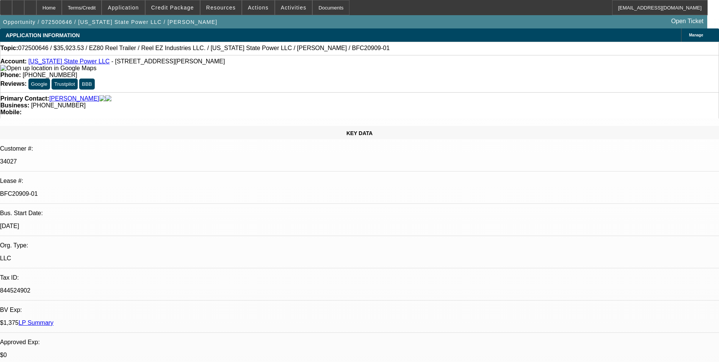
select select "0"
select select "0.1"
select select "0"
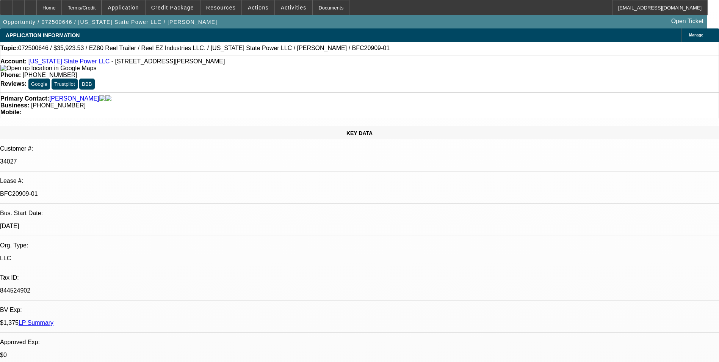
select select "0"
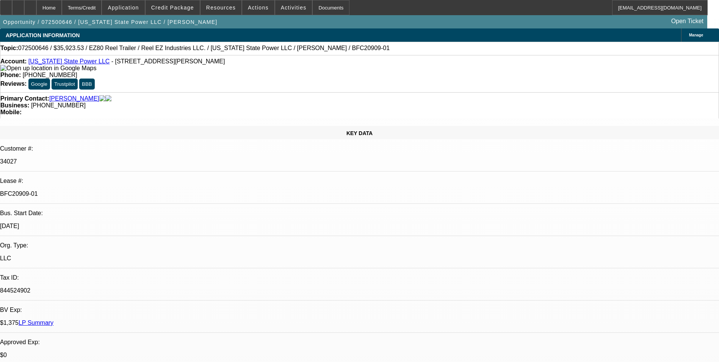
select select "0"
select select "1"
select select "4"
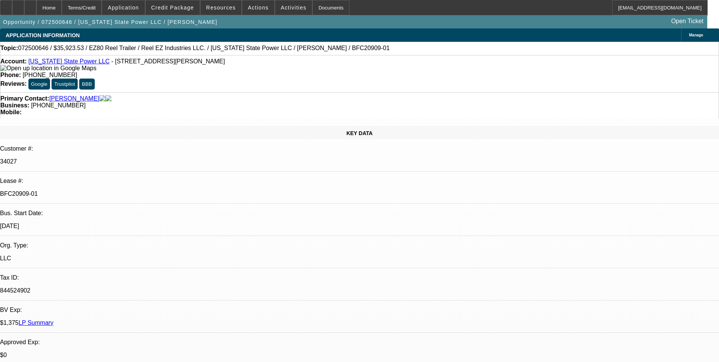
select select "1"
select select "2"
select select "1"
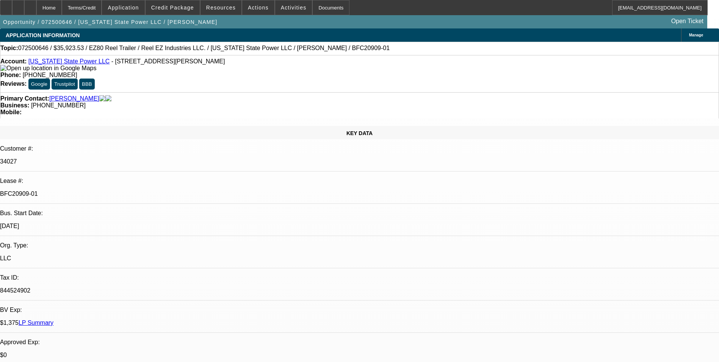
select select "2"
select select "1"
select select "2"
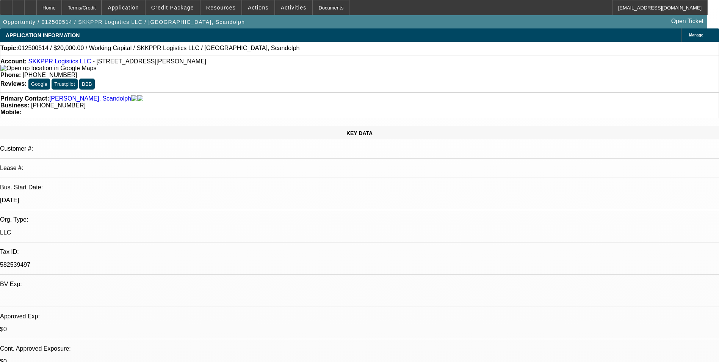
select select "0"
select select "2"
select select "0.1"
select select "4"
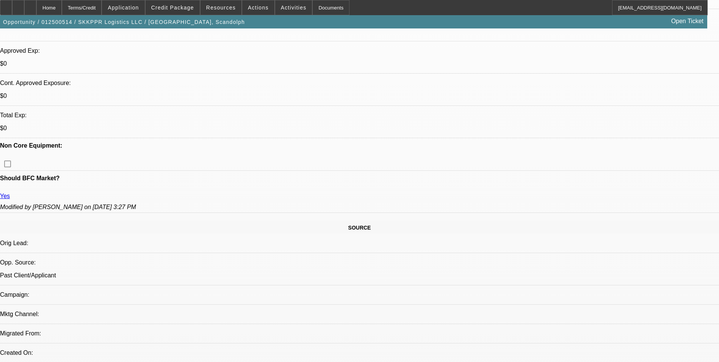
scroll to position [114, 0]
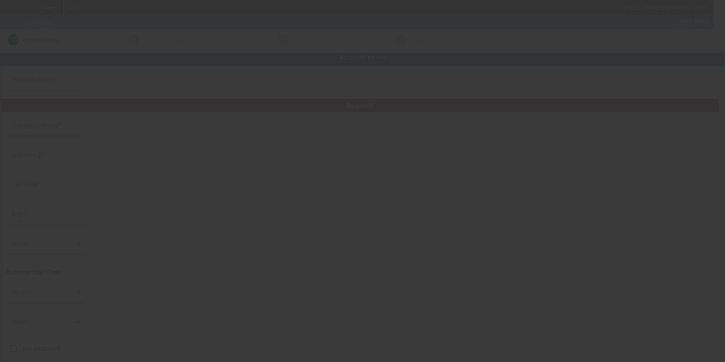
type input "SKKPPR Logistics LLC"
type input "1740 Winding Woods Ln"
type input "30236"
type input "Jonesboro"
type input "(678) 815-5278"
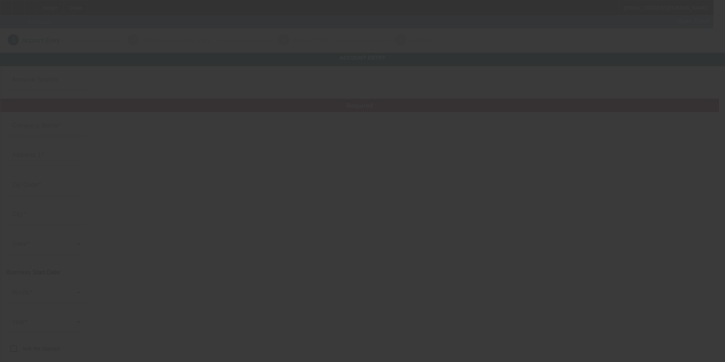
type input "skkppr123@gmail.com"
type input "582539497"
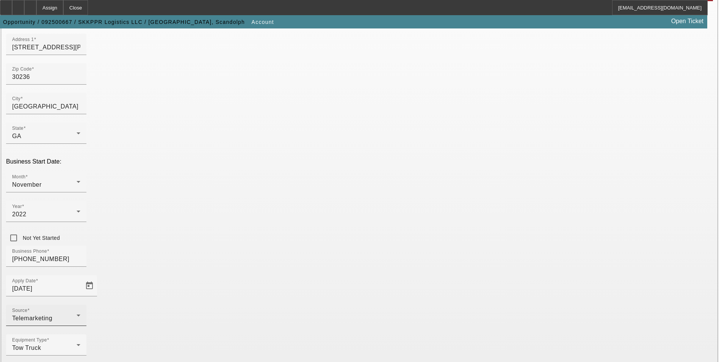
scroll to position [117, 0]
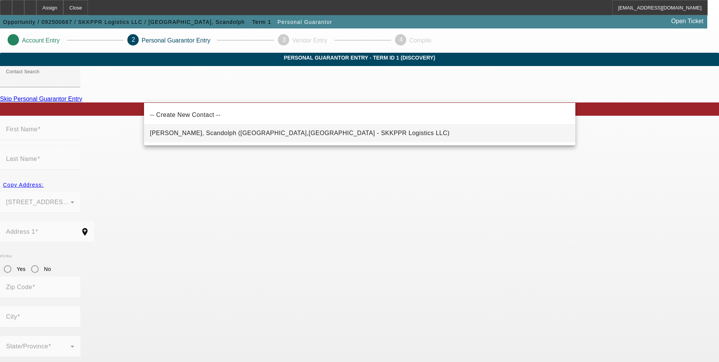
click at [291, 132] on mat-option "Ayers, Scandolph (Jonesboro,GA - SKKPPR Logistics LLC)" at bounding box center [360, 133] width 432 height 18
type input "Ayers, Scandolph (Jonesboro,GA - SKKPPR Logistics LLC)"
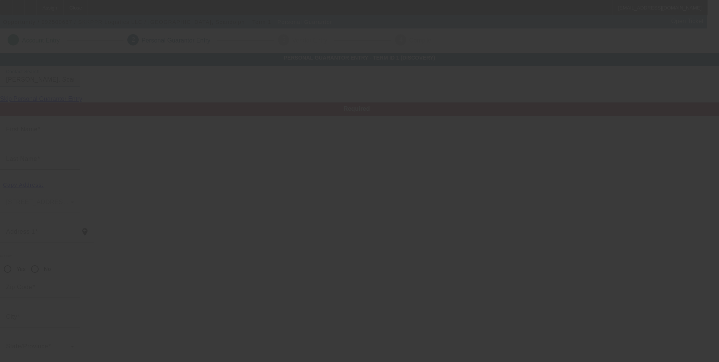
type input "Scandolph"
type input "Ayers"
type input "1740 Winding Woods Lane"
radio input "true"
type input "30236"
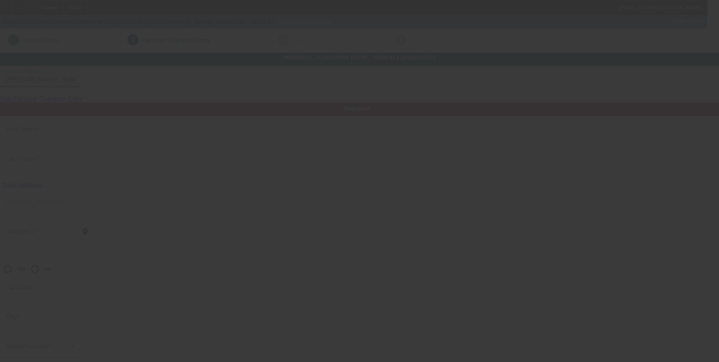
type input "Jonesboro"
type input "(678) 815-5278"
type input "100"
type input "252-29-2786"
type input "skkppr123@gmail.com"
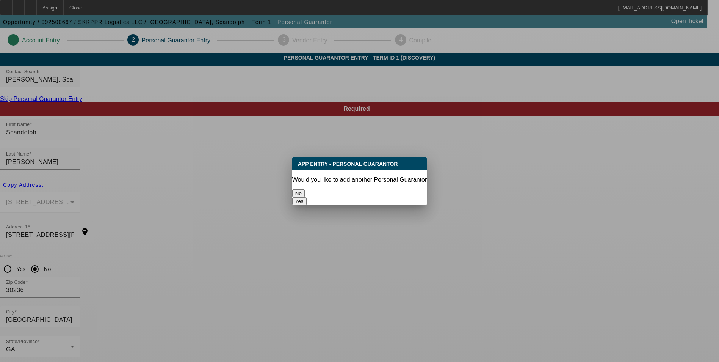
click at [305, 189] on button "No" at bounding box center [298, 193] width 13 height 8
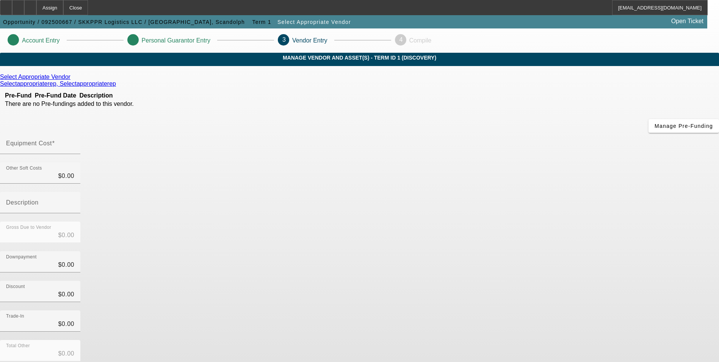
click at [72, 80] on icon at bounding box center [72, 77] width 0 height 6
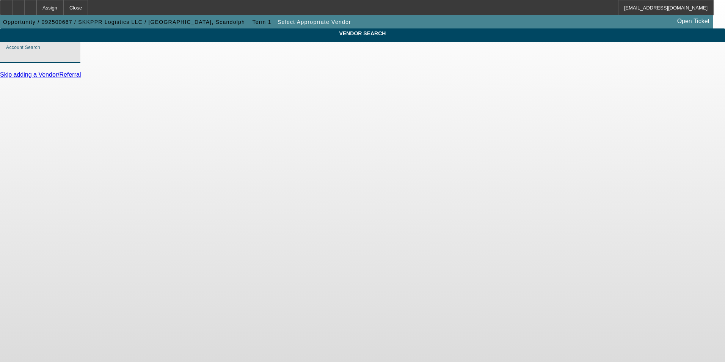
click at [74, 60] on input "Account Search" at bounding box center [40, 55] width 68 height 9
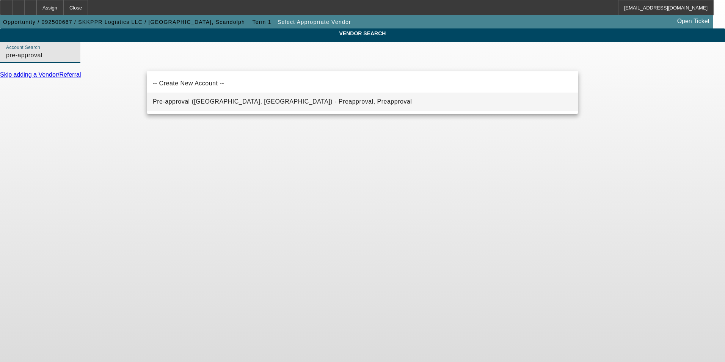
click at [209, 97] on span "Pre-approval (Northbrook, IL) - Preapproval, Preapproval" at bounding box center [282, 101] width 259 height 9
type input "Pre-approval (Northbrook, IL) - Preapproval, Preapproval"
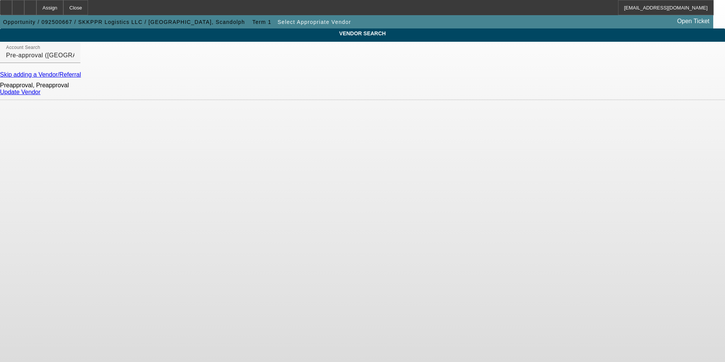
click at [41, 95] on link "Update Vendor" at bounding box center [20, 92] width 41 height 6
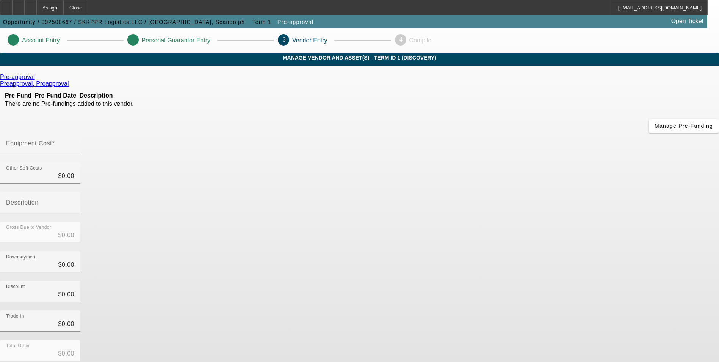
click at [52, 140] on mat-label "Equipment Cost" at bounding box center [29, 143] width 46 height 6
click at [74, 142] on input "Equipment Cost" at bounding box center [40, 146] width 68 height 9
type input "2"
type input "$2.00"
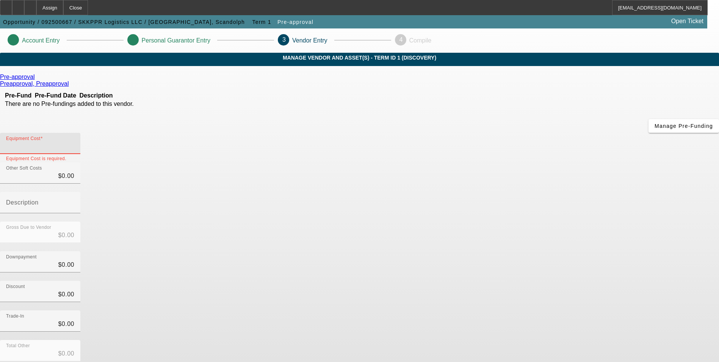
type input "$2.00"
type input "25"
type input "$25.00"
type input "250"
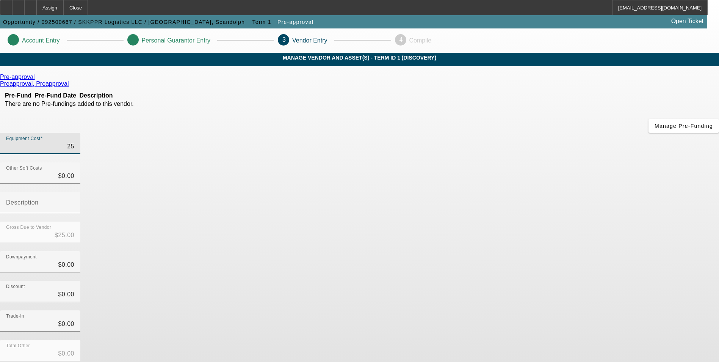
type input "$250.00"
type input "2500"
type input "$2,500.00"
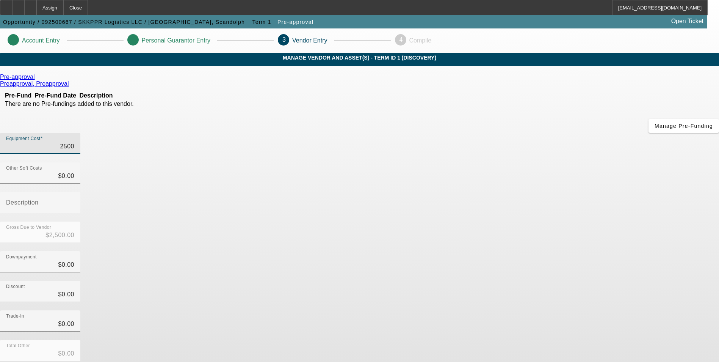
type input "25000"
type input "$25,000.00"
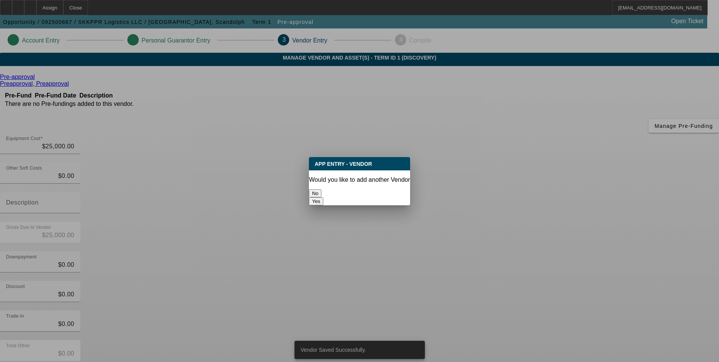
click at [322, 189] on button "No" at bounding box center [315, 193] width 13 height 8
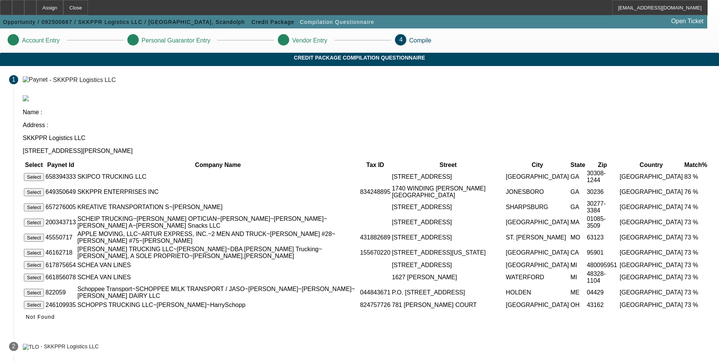
click at [44, 188] on button "Select" at bounding box center [34, 192] width 20 height 8
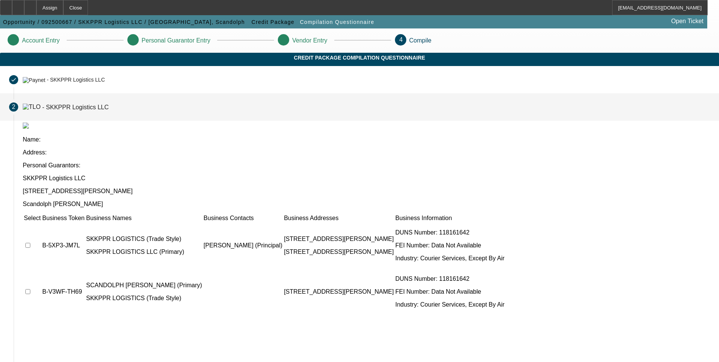
scroll to position [5, 0]
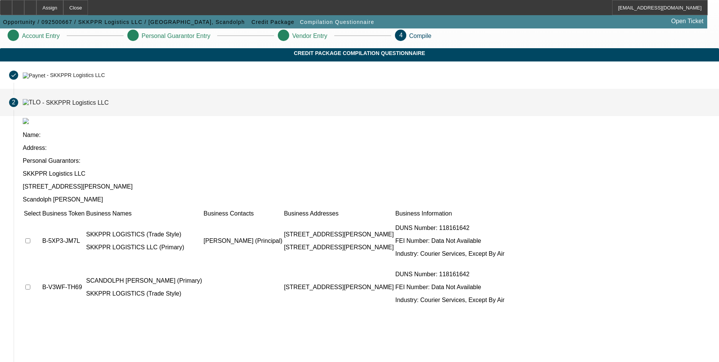
click at [30, 238] on input "checkbox" at bounding box center [27, 240] width 5 height 5
checkbox input "true"
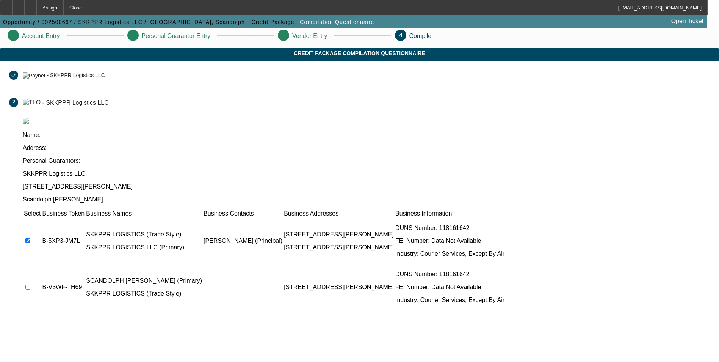
click at [30, 284] on input "checkbox" at bounding box center [27, 286] width 5 height 5
checkbox input "false"
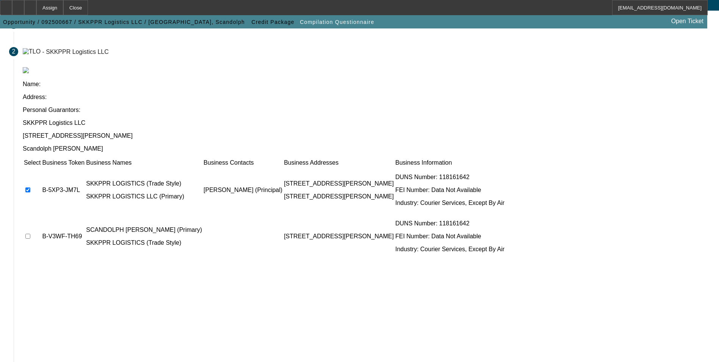
scroll to position [58, 0]
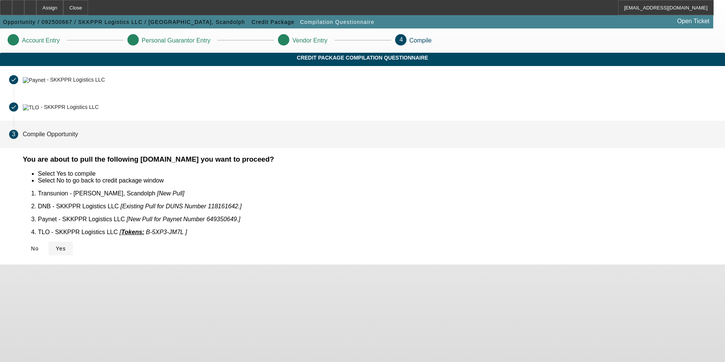
click at [56, 245] on icon at bounding box center [56, 248] width 0 height 6
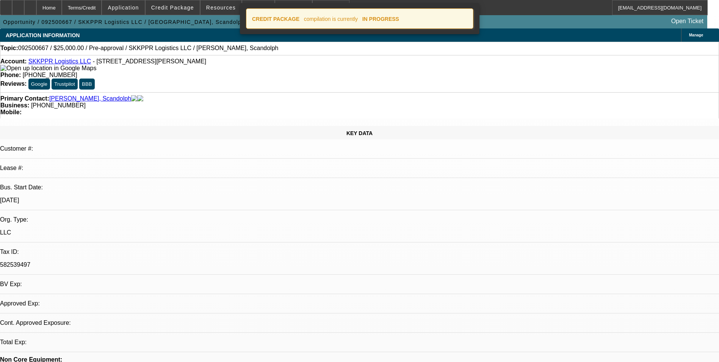
select select "0"
select select "2"
select select "0.1"
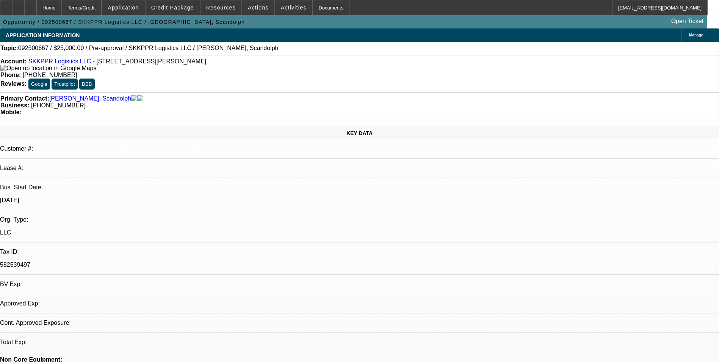
select select "1"
select select "2"
select select "4"
click at [30, 5] on icon at bounding box center [30, 5] width 0 height 0
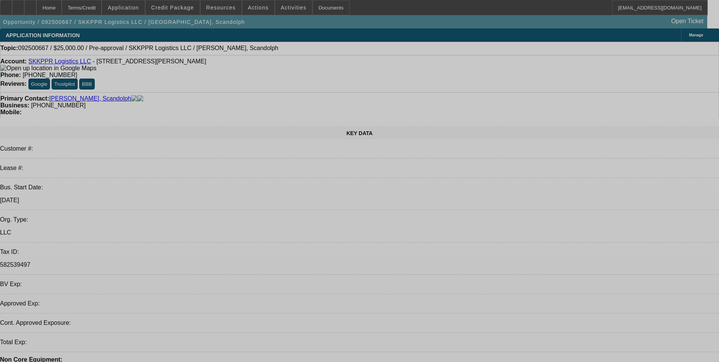
select select "0"
select select "2"
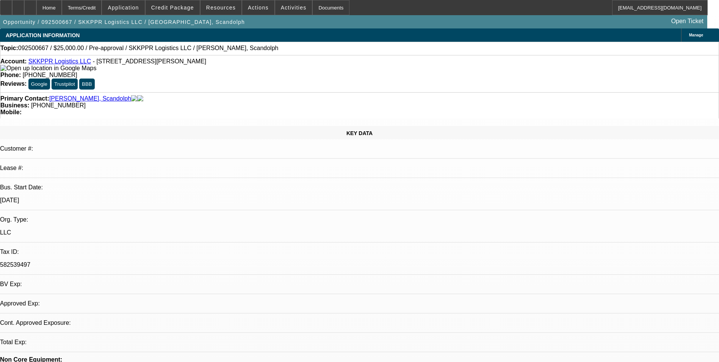
select select "0.1"
select select "1"
select select "2"
select select "4"
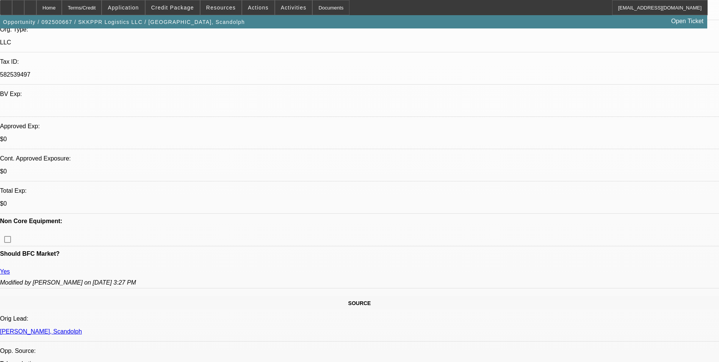
scroll to position [190, 0]
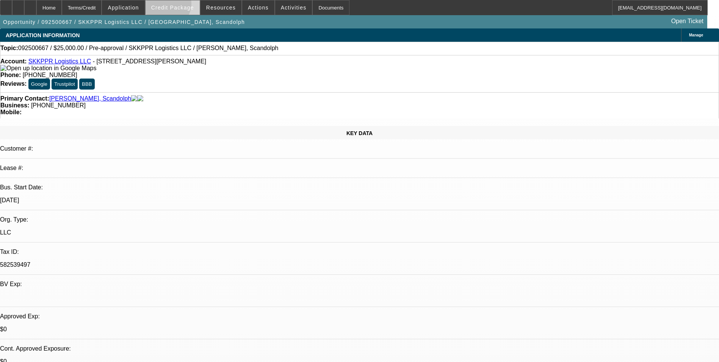
click at [179, 6] on span "Credit Package" at bounding box center [172, 8] width 43 height 6
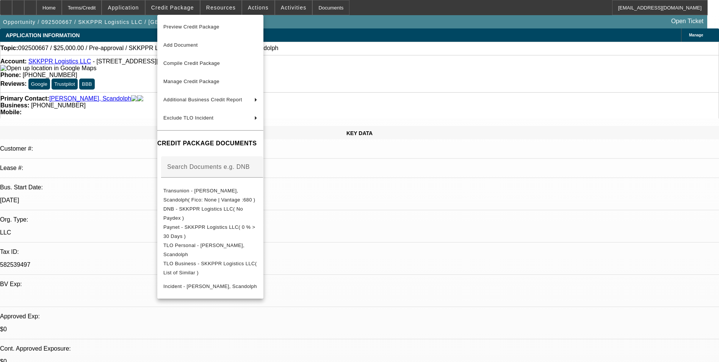
click at [141, 7] on div at bounding box center [359, 181] width 719 height 362
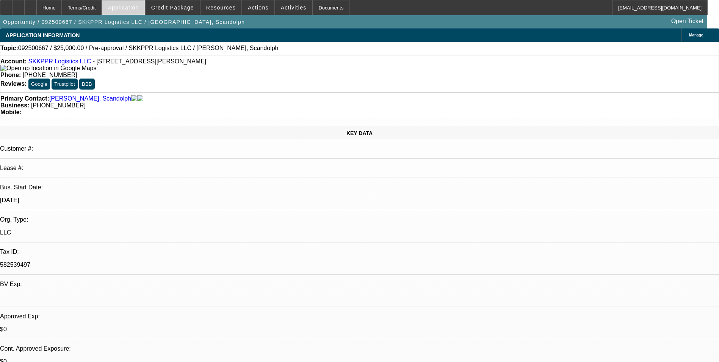
click at [139, 8] on span "Application" at bounding box center [123, 8] width 31 height 6
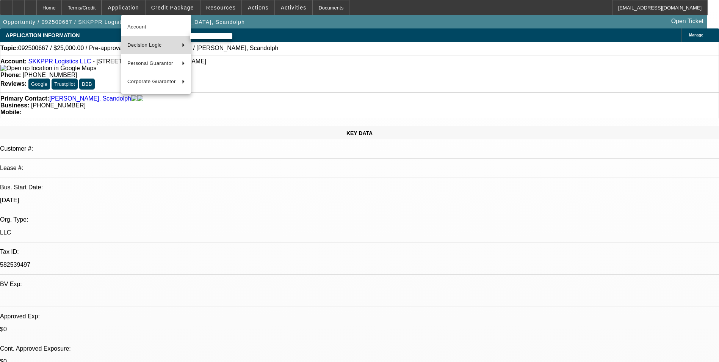
click at [166, 46] on span "Decision Logic" at bounding box center [151, 45] width 49 height 9
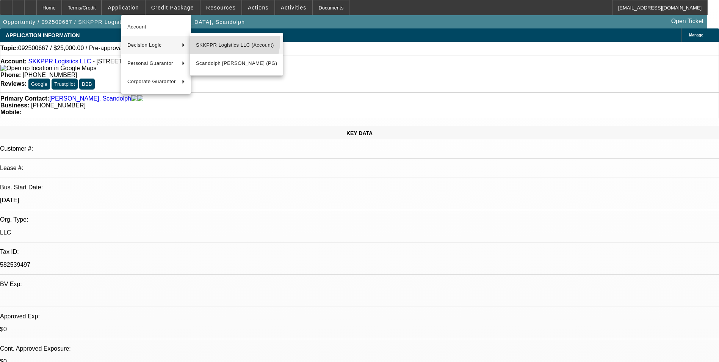
click at [226, 41] on span "SKKPPR Logistics LLC (Account)" at bounding box center [236, 45] width 81 height 9
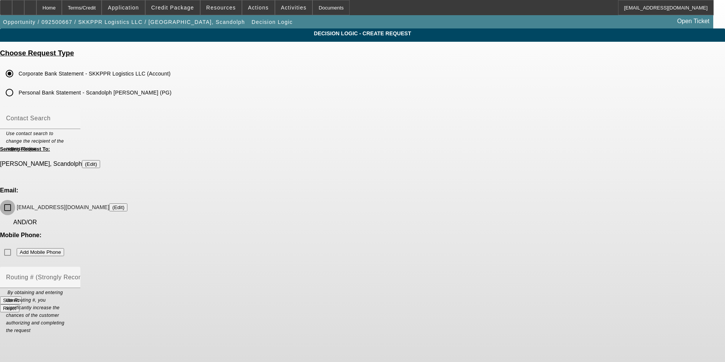
click at [15, 200] on input "skkppr123@gmail.com (Edit)" at bounding box center [7, 207] width 15 height 15
click at [22, 296] on button "Submit" at bounding box center [11, 300] width 22 height 8
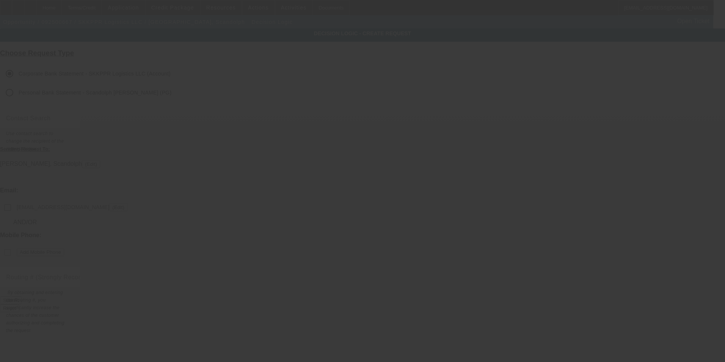
checkbox input "false"
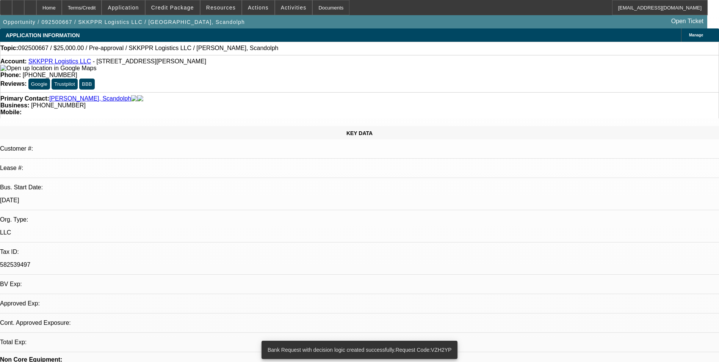
select select "0"
select select "2"
select select "0.1"
select select "4"
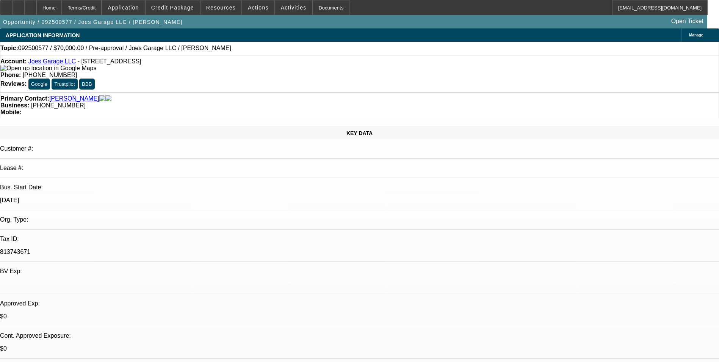
select select "0"
select select "2"
select select "0.1"
select select "4"
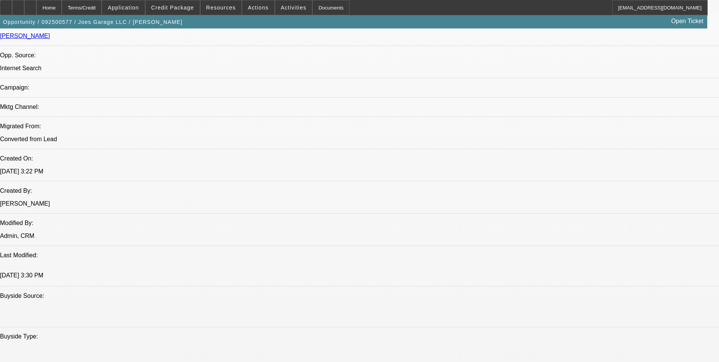
scroll to position [303, 0]
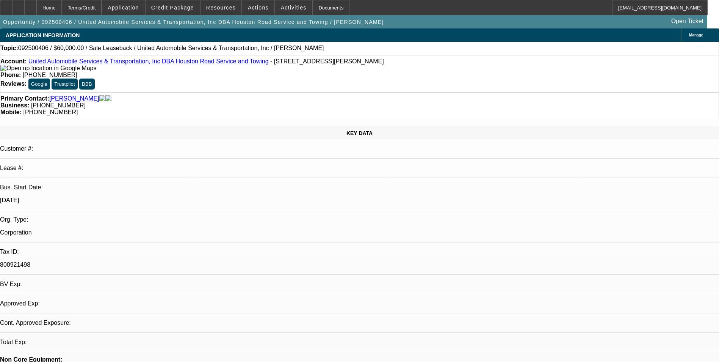
select select "0"
select select "2"
select select "0.1"
select select "1"
select select "2"
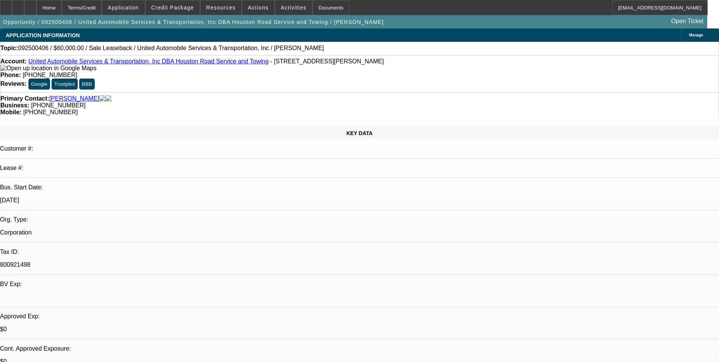
select select "4"
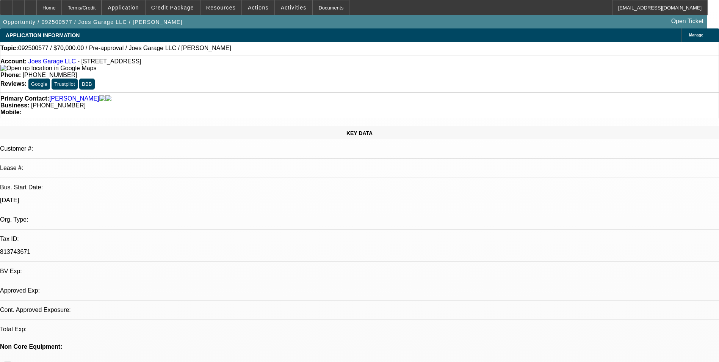
select select "0"
select select "2"
select select "0.1"
select select "4"
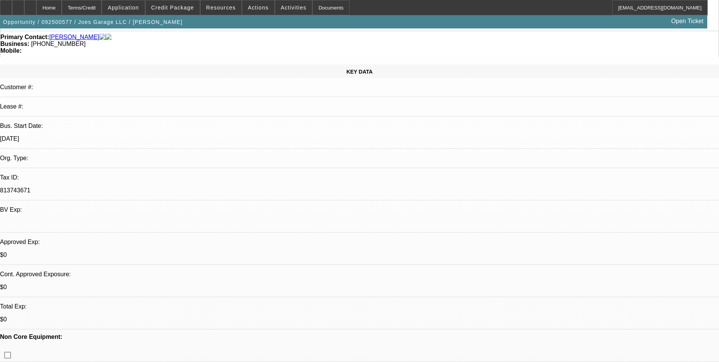
scroll to position [190, 0]
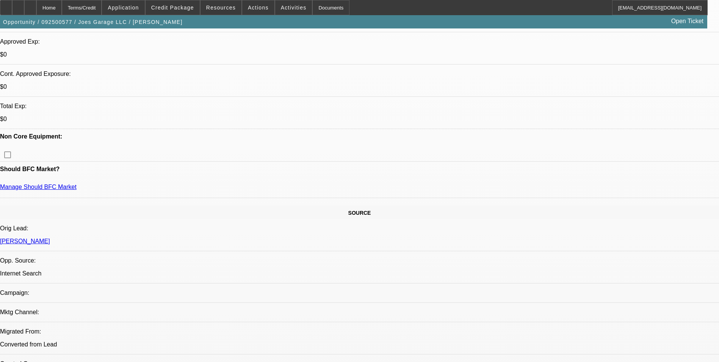
scroll to position [228, 0]
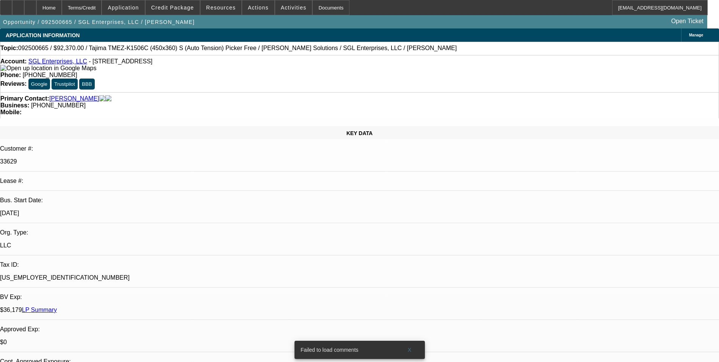
select select "0"
select select "2"
select select "0"
select select "2"
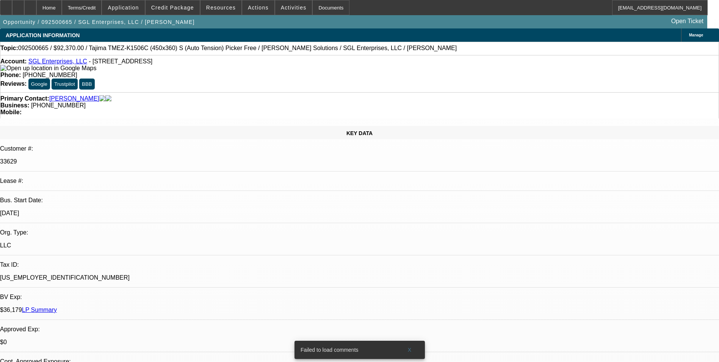
select select "0"
select select "1"
select select "2"
select select "6"
select select "1"
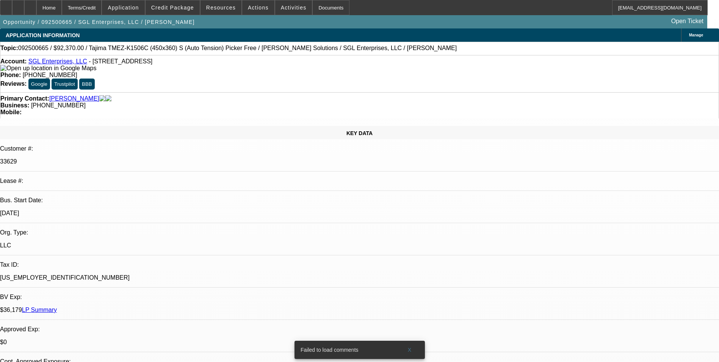
select select "2"
select select "6"
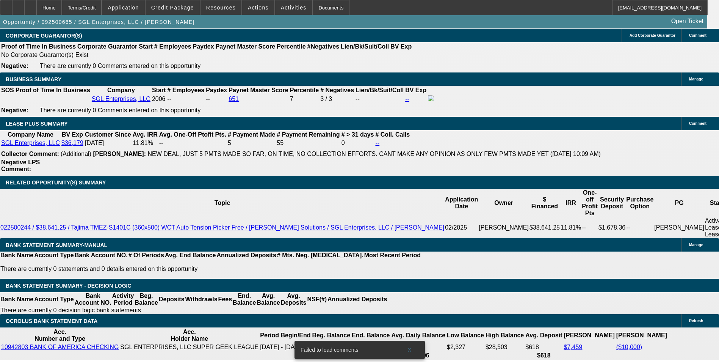
scroll to position [1214, 0]
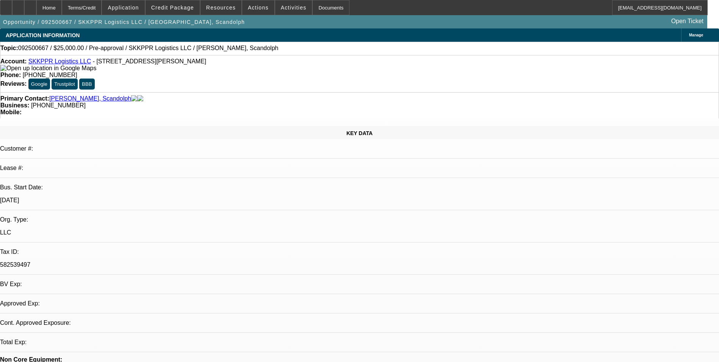
select select "0"
select select "2"
select select "0.1"
select select "1"
select select "2"
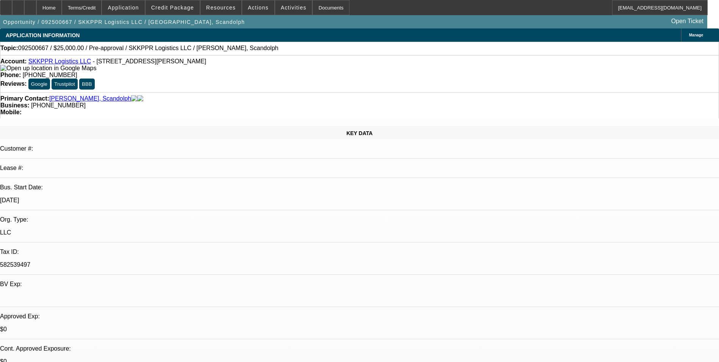
select select "4"
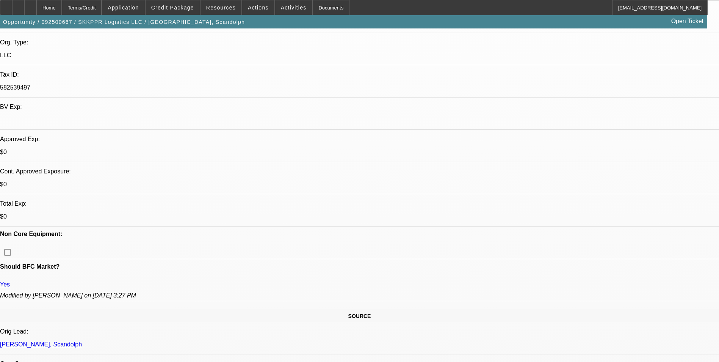
scroll to position [190, 0]
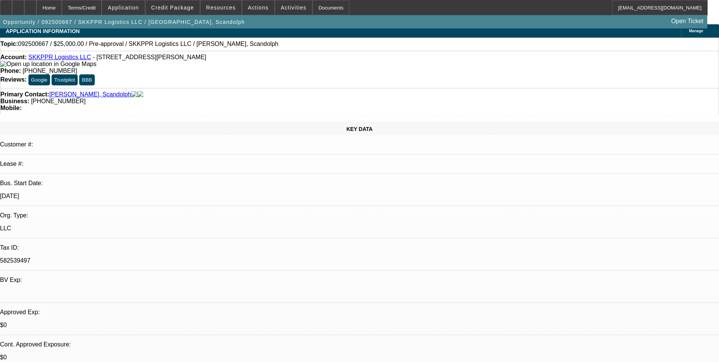
scroll to position [0, 0]
